Goal: Information Seeking & Learning: Understand process/instructions

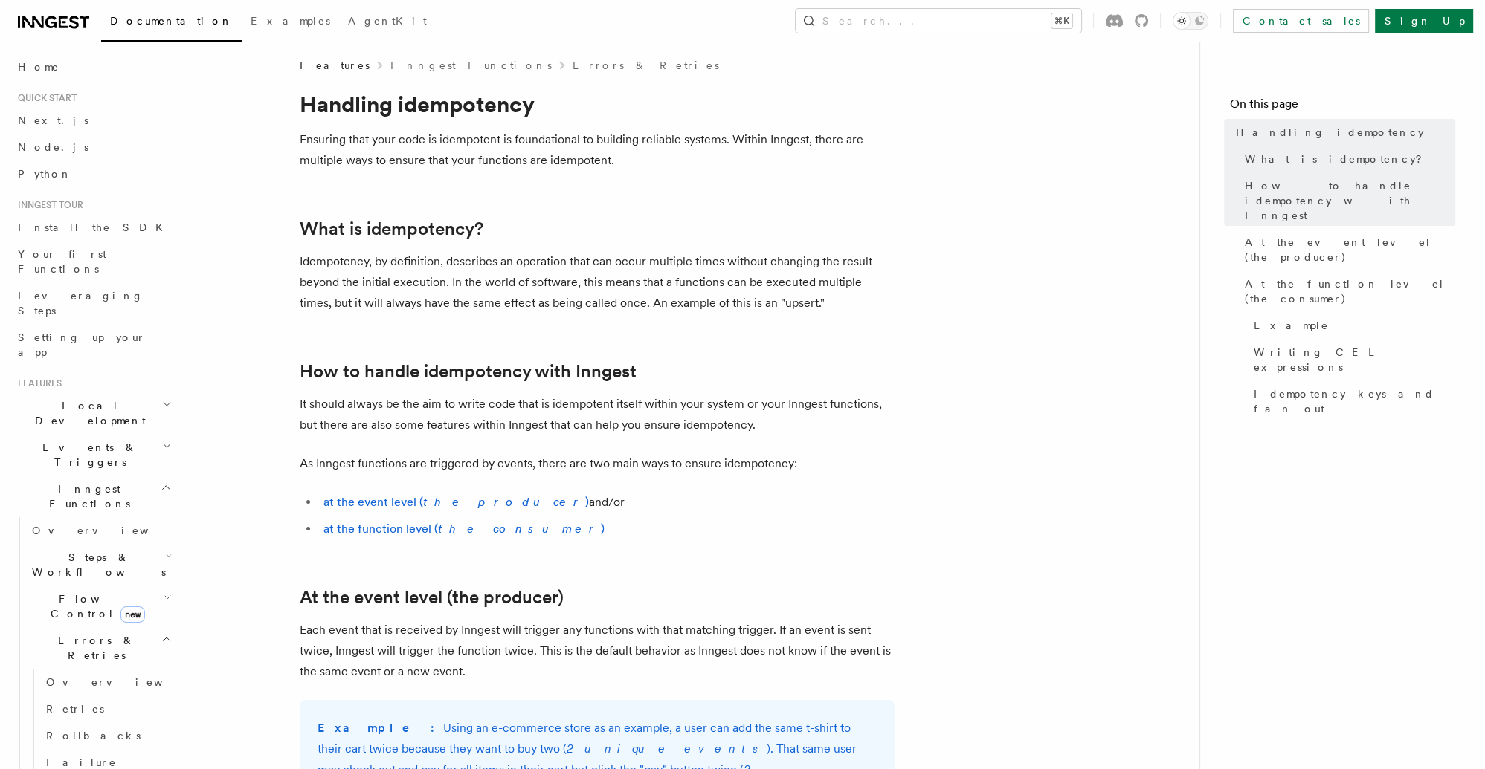
scroll to position [8, 0]
click at [455, 505] on em "the producer" at bounding box center [504, 501] width 162 height 14
click at [451, 529] on em "the consumer" at bounding box center [519, 528] width 163 height 14
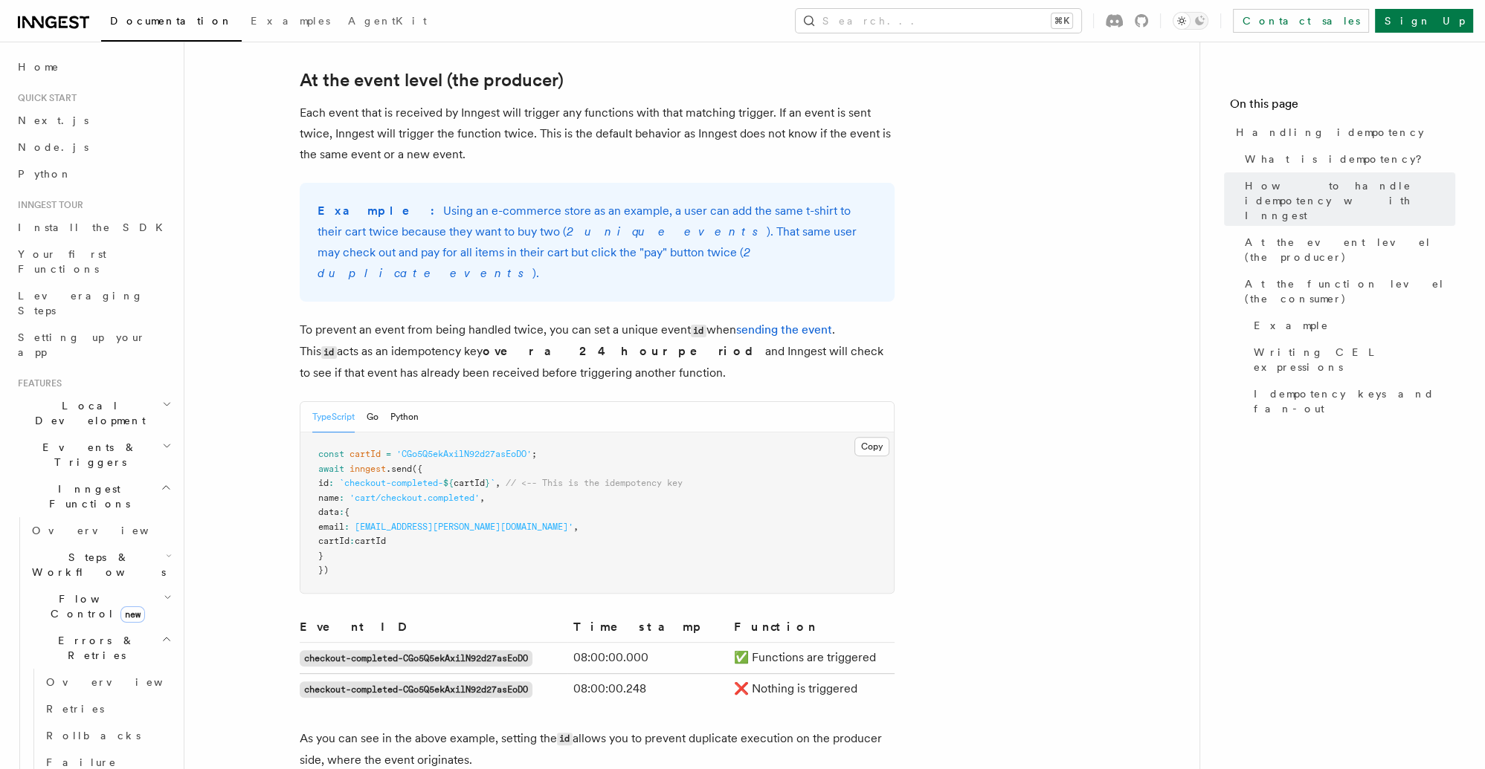
scroll to position [532, 0]
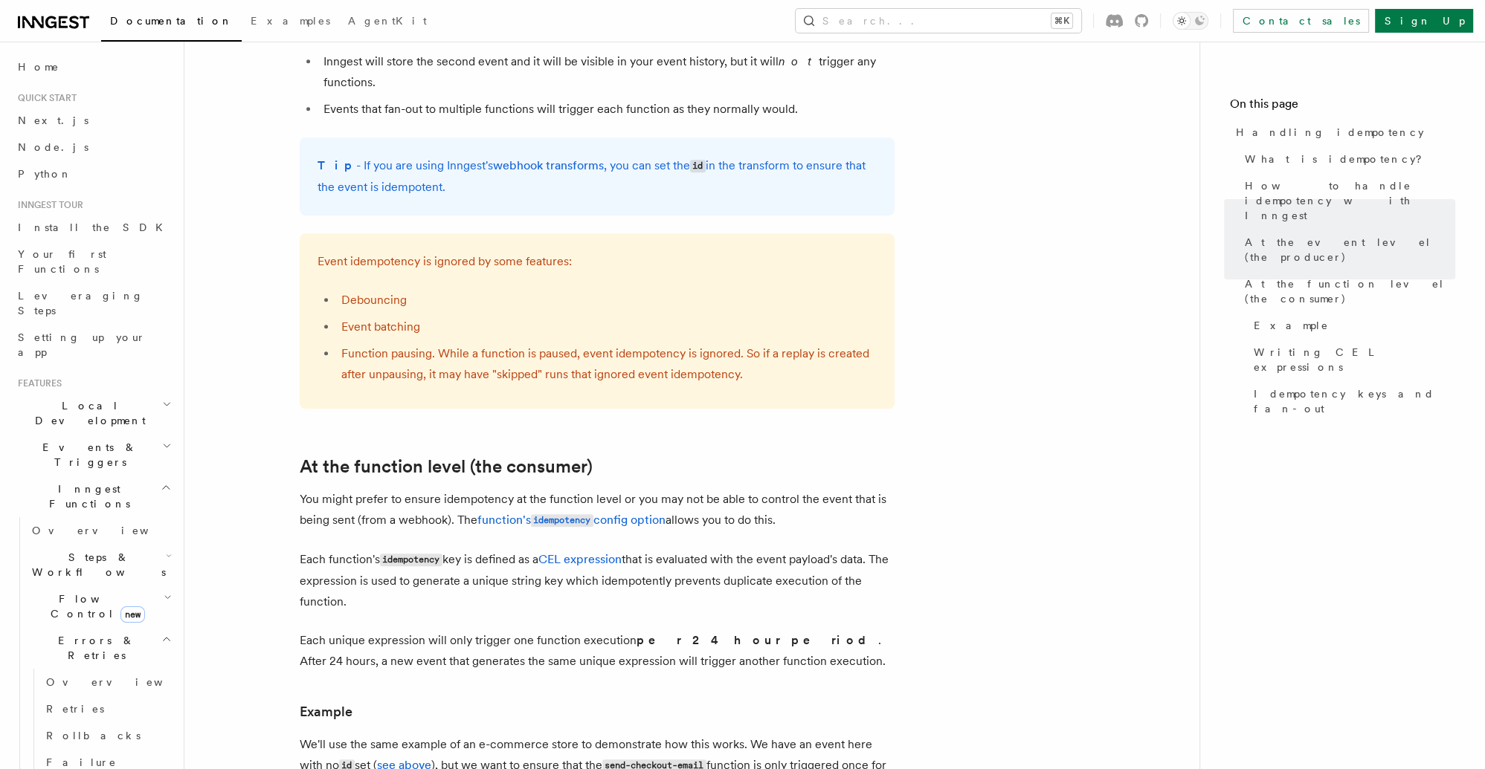
scroll to position [1505, 0]
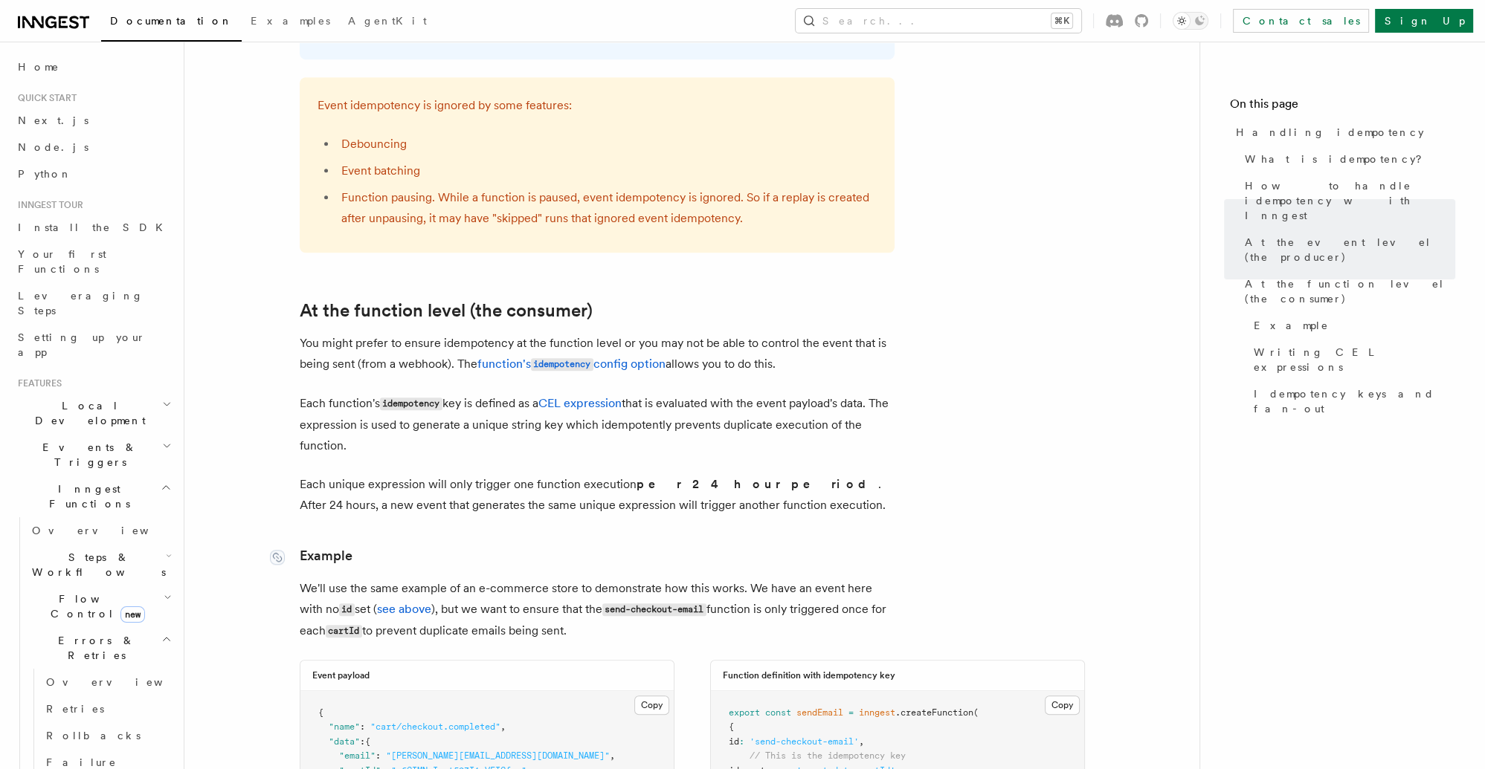
click at [339, 546] on link "Example" at bounding box center [326, 556] width 53 height 21
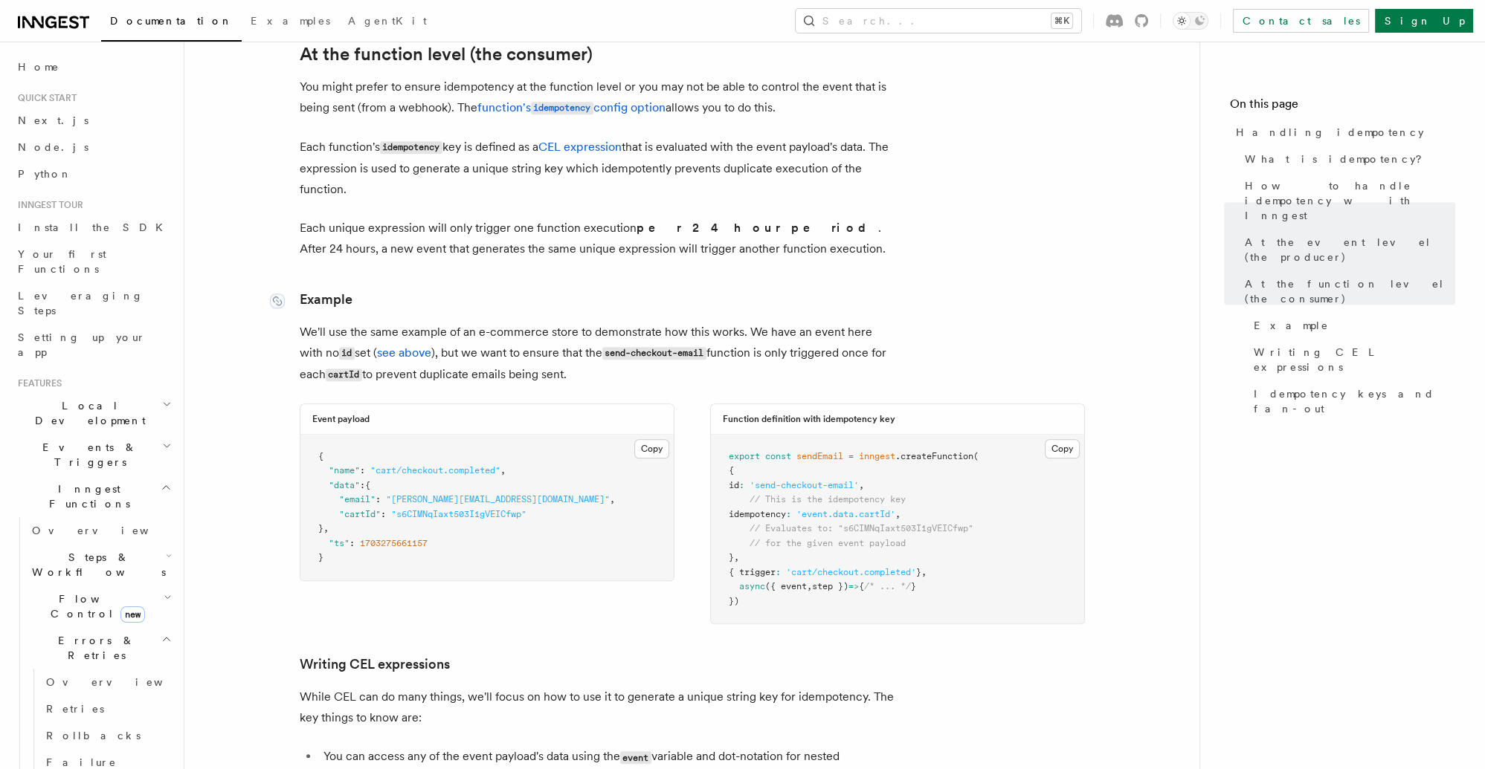
scroll to position [1823, 0]
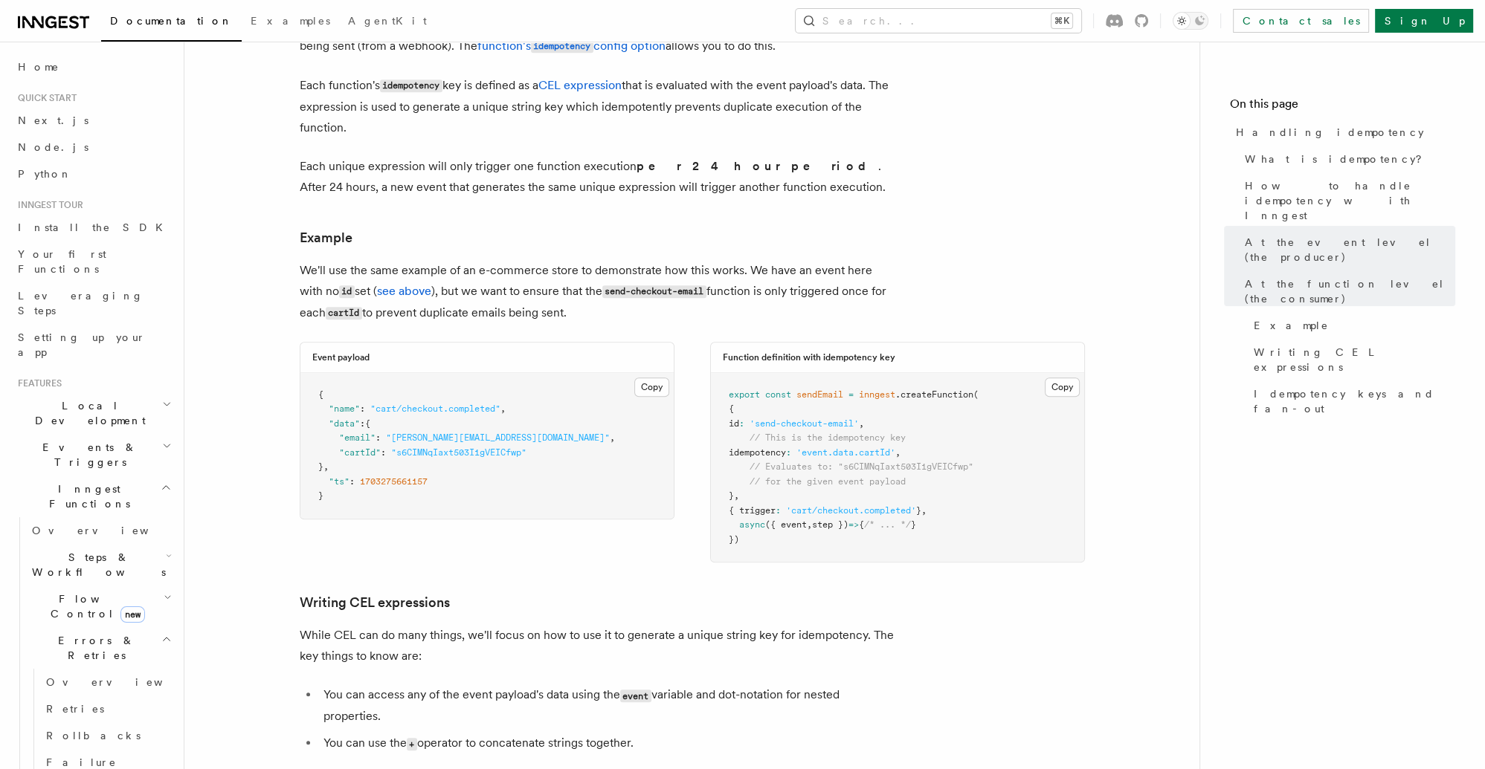
click at [986, 184] on article "Features Inngest Functions Errors & Retries Handling idempotency Ensuring that …" at bounding box center [691, 17] width 967 height 3548
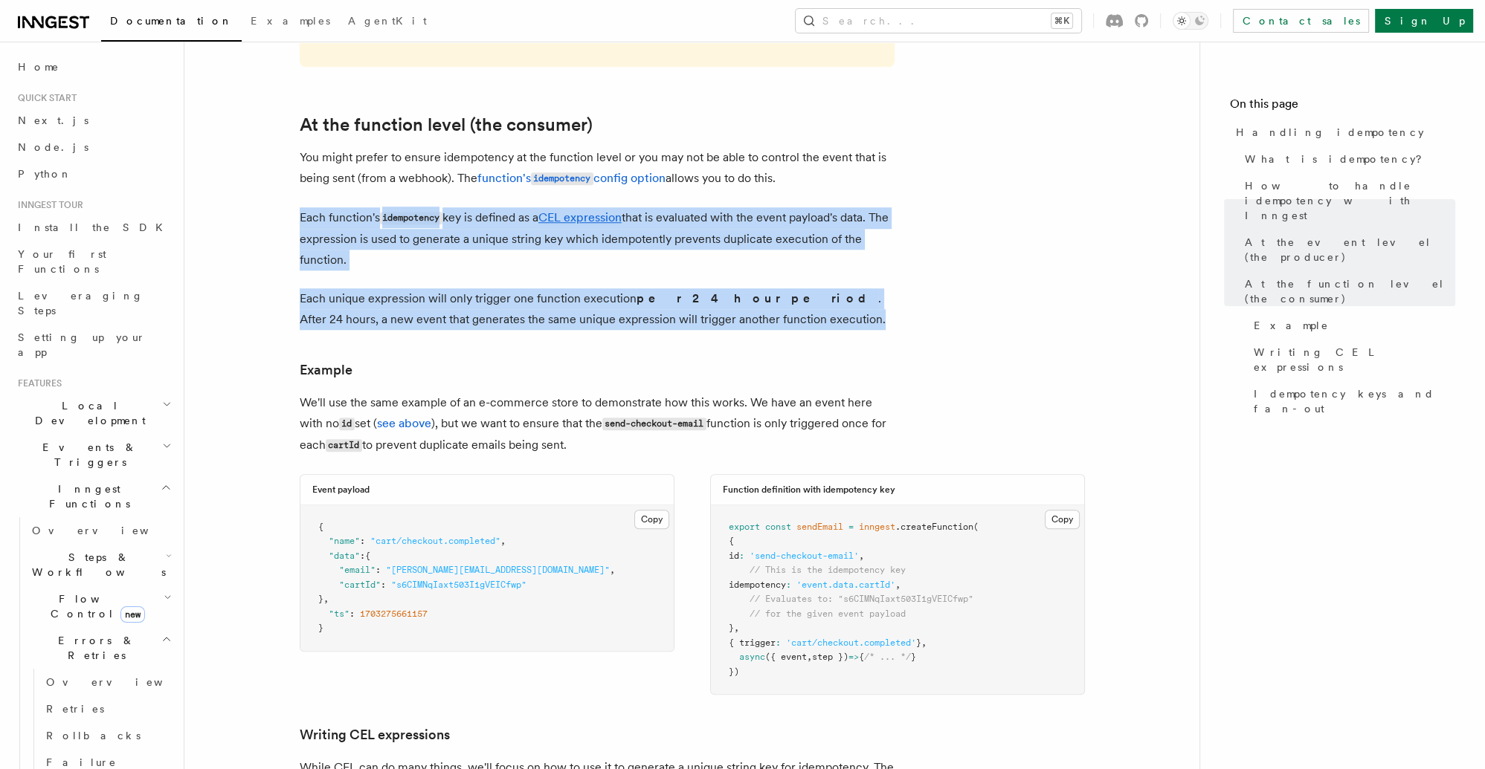
drag, startPoint x: 311, startPoint y: 200, endPoint x: 747, endPoint y: 298, distance: 446.6
click at [747, 298] on article "Features Inngest Functions Errors & Retries Handling idempotency Ensuring that …" at bounding box center [691, 149] width 967 height 3548
copy article "Each function's idempotency key is defined as a CEL expression that is evaluate…"
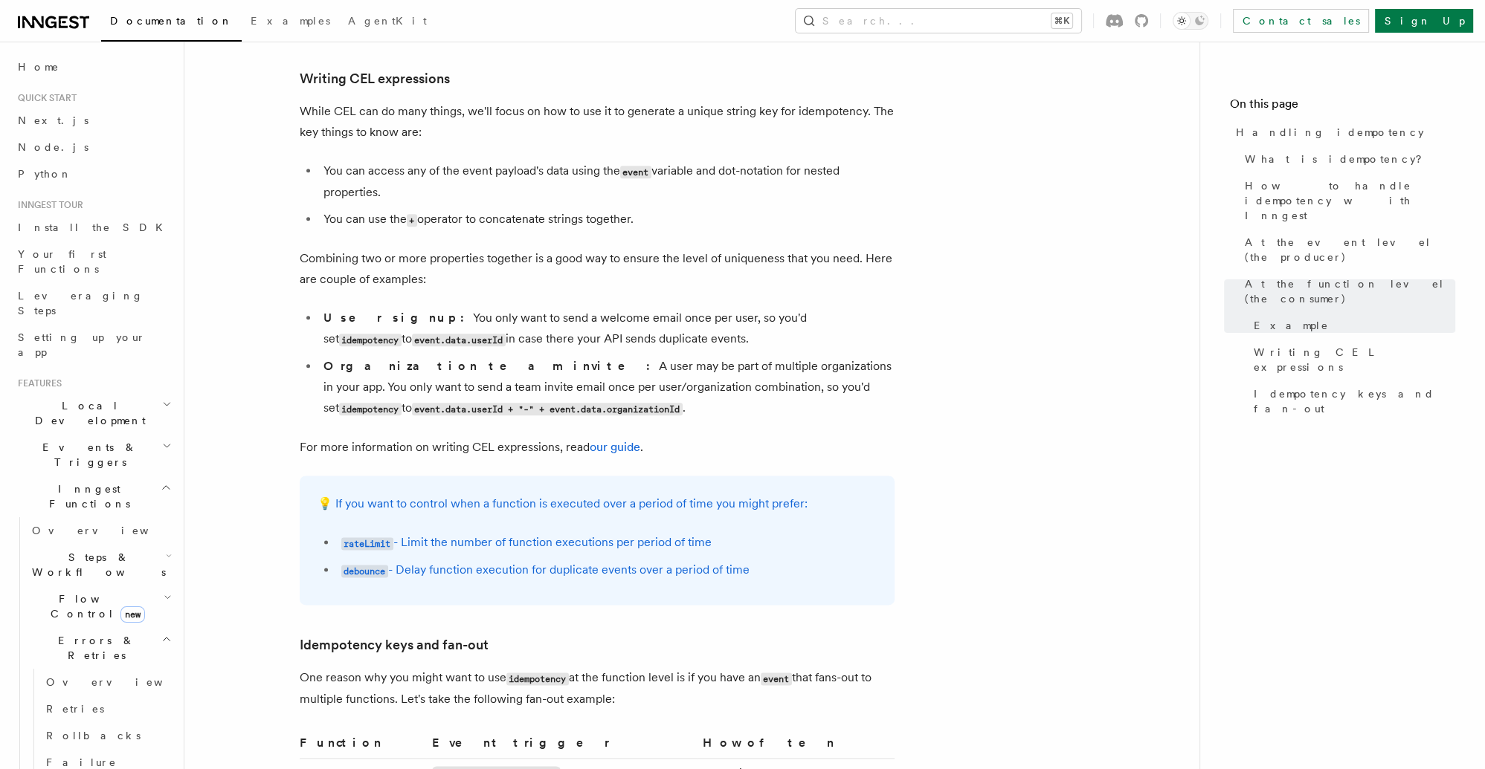
scroll to position [2219, 0]
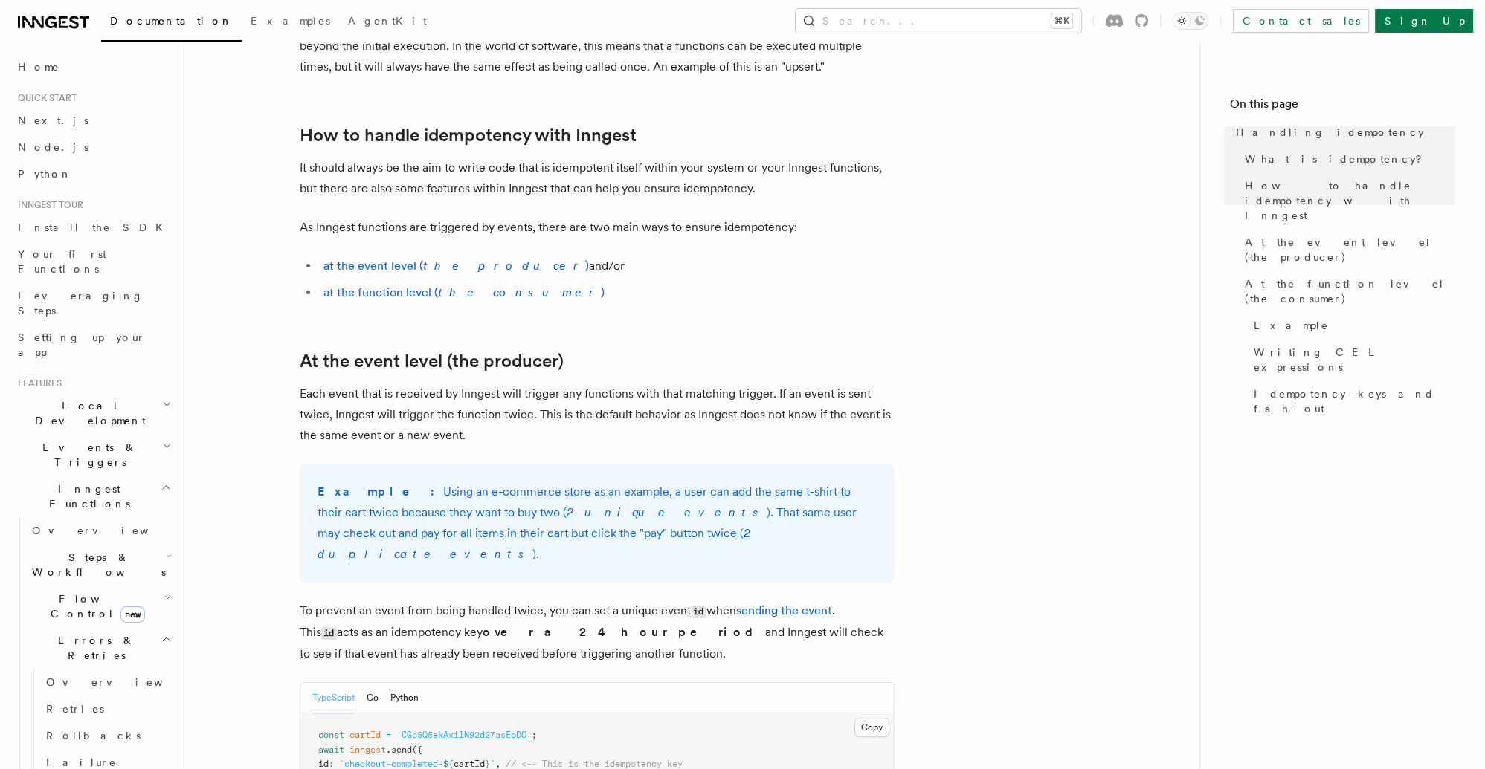
scroll to position [648, 0]
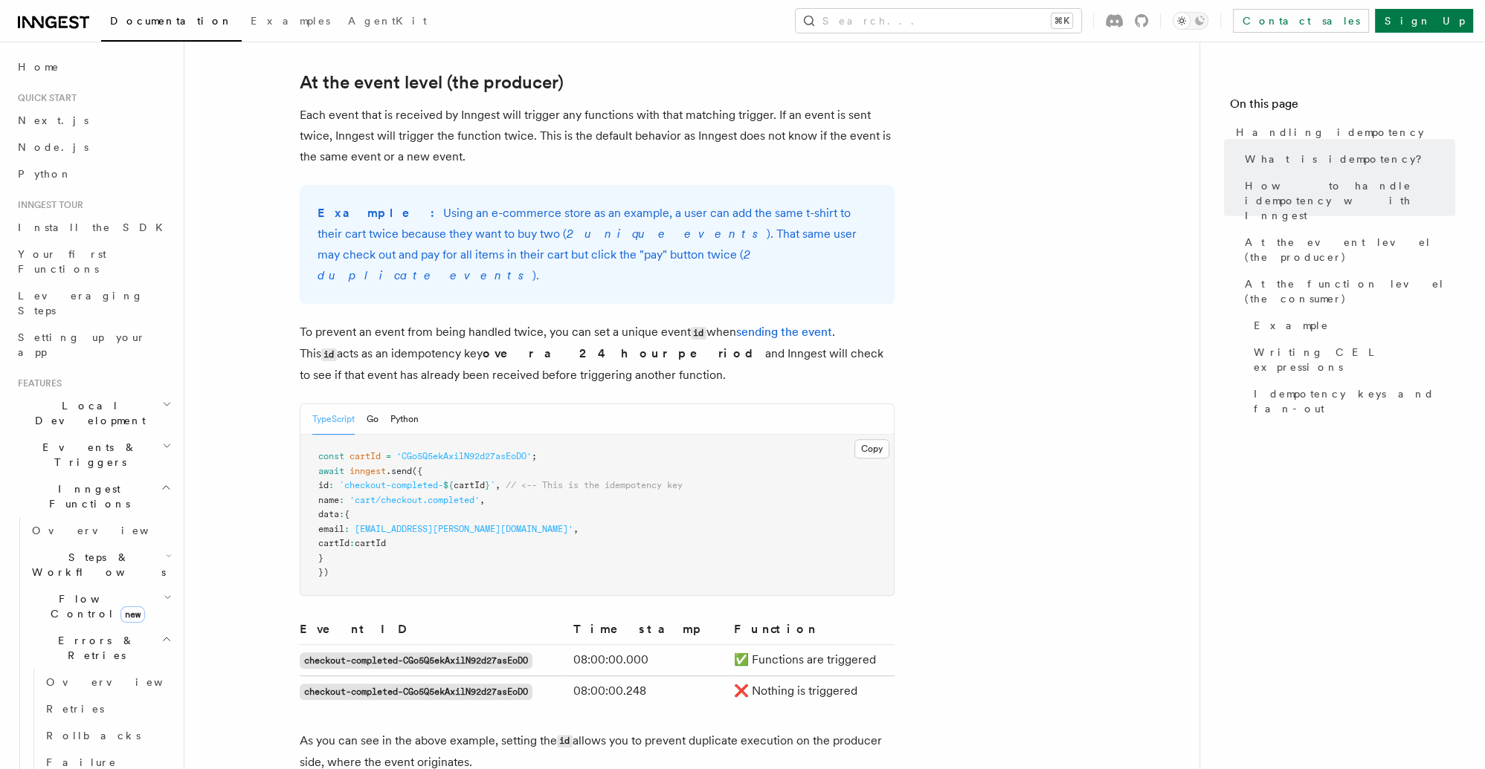
scroll to position [523, 0]
